Goal: Task Accomplishment & Management: Use online tool/utility

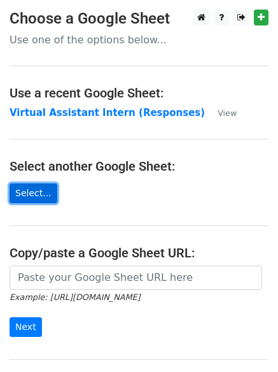
click at [32, 192] on link "Select..." at bounding box center [34, 193] width 48 height 20
click at [31, 190] on link "Select..." at bounding box center [34, 193] width 48 height 20
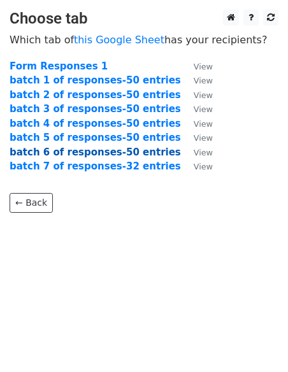
click at [97, 152] on strong "batch 6 of responses-50 entries" at bounding box center [95, 151] width 171 height 11
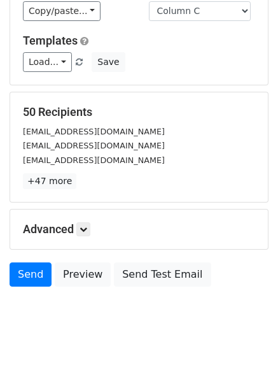
scroll to position [173, 0]
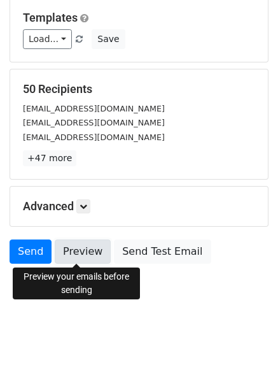
click at [69, 248] on link "Preview" at bounding box center [83, 251] width 56 height 24
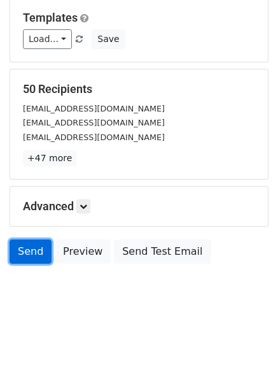
click at [29, 254] on link "Send" at bounding box center [31, 251] width 42 height 24
